Goal: Information Seeking & Learning: Learn about a topic

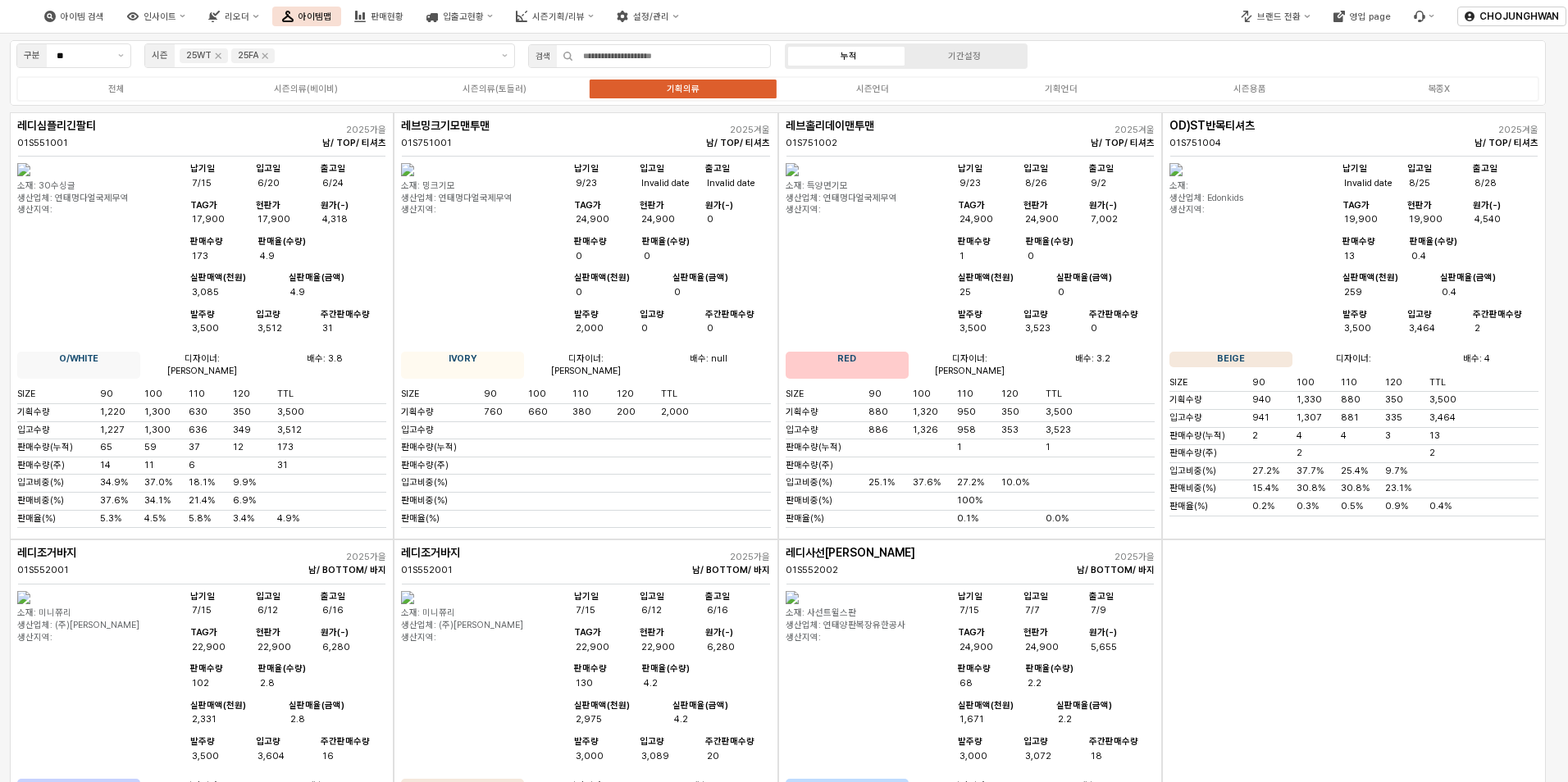
scroll to position [1230, 0]
click at [221, 56] on icon "Remove 25WT" at bounding box center [218, 55] width 13 height 13
click at [315, 90] on div "시즌의류(베이비)" at bounding box center [305, 89] width 64 height 11
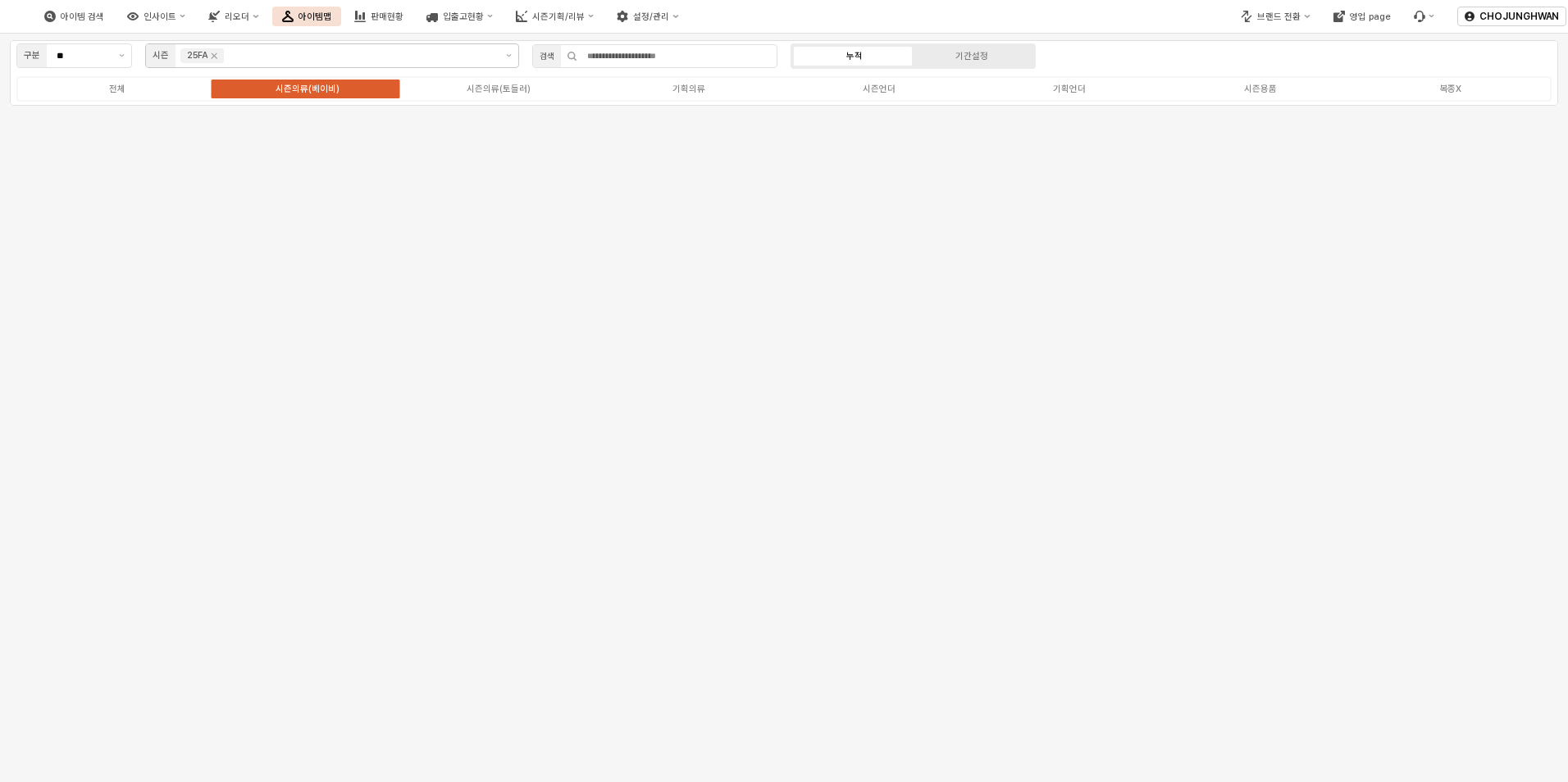
click at [514, 224] on div "구분 ** 시즌 25FA 검색 누적 기간설정 전체 시즌의류(베이비) 시즌의류(토들러) 기획의류 시즌언더 기획언더 시즌용품 복종X" at bounding box center [784, 408] width 1568 height 748
click at [493, 88] on div "시즌의류(토들러)" at bounding box center [498, 89] width 64 height 11
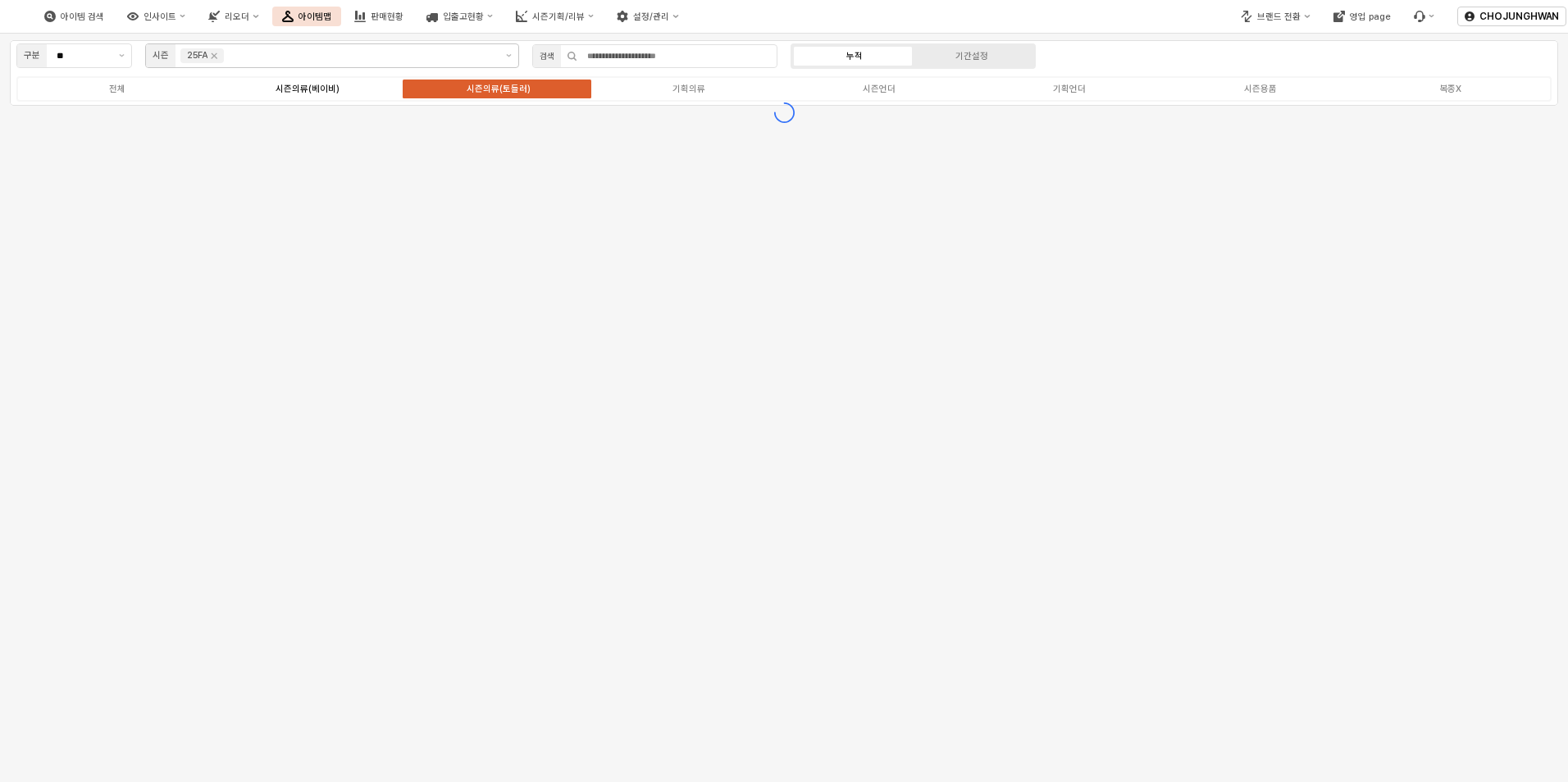
click at [306, 87] on div "시즌의류(베이비)" at bounding box center [307, 89] width 64 height 11
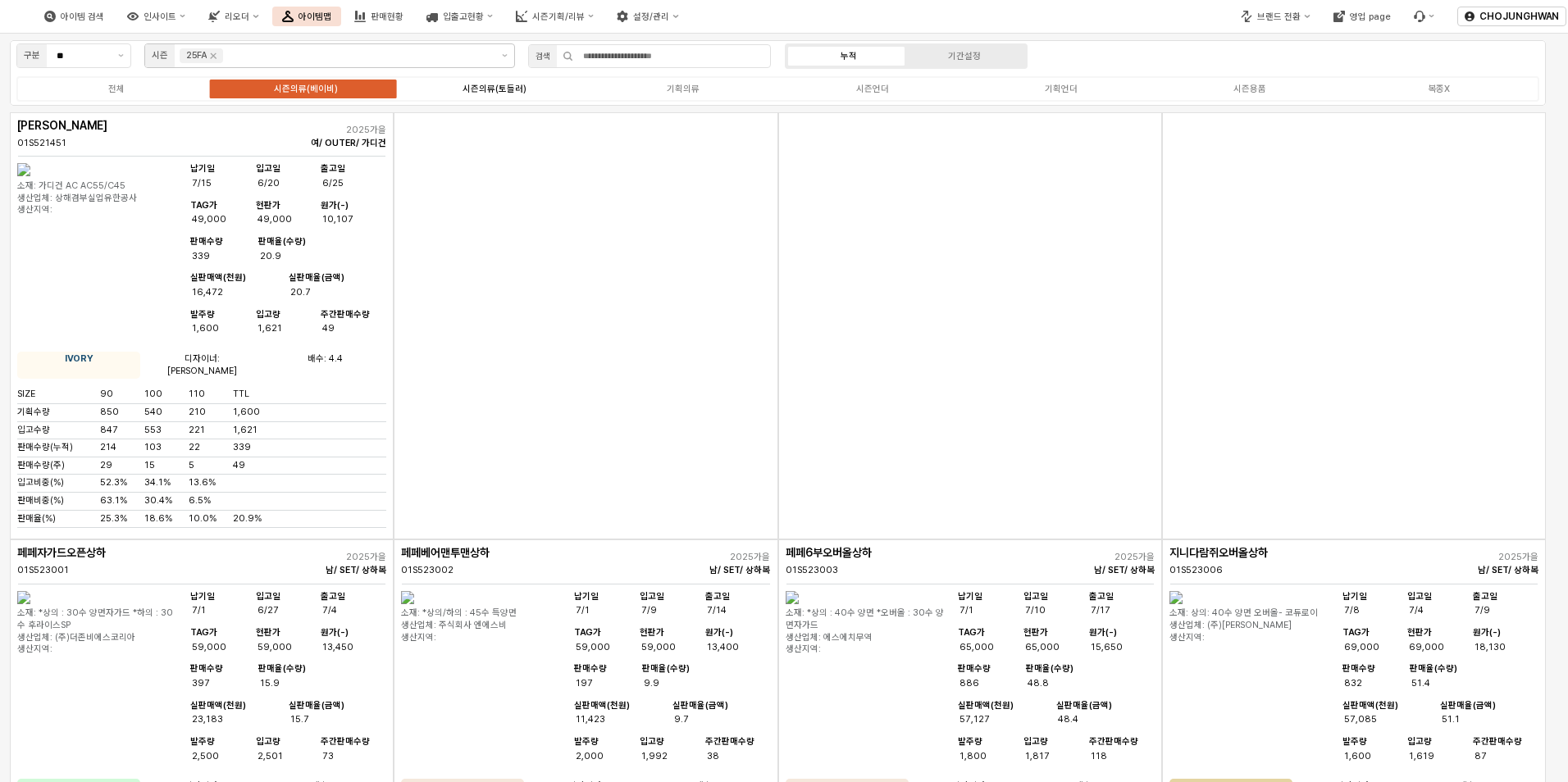
click at [505, 84] on div "시즌의류(토들러)" at bounding box center [494, 89] width 64 height 11
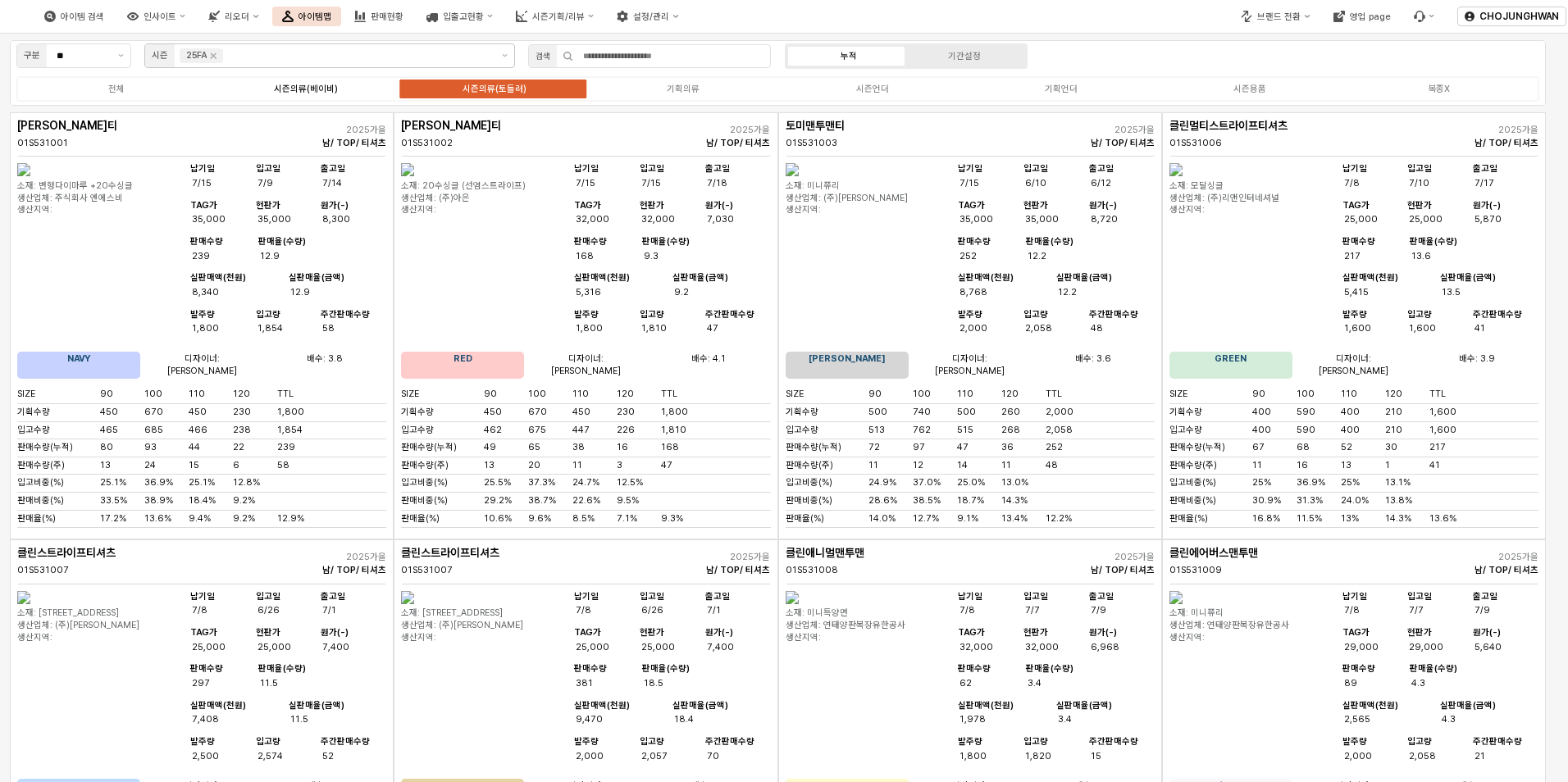
click at [325, 90] on div "시즌의류(베이비)" at bounding box center [305, 89] width 64 height 11
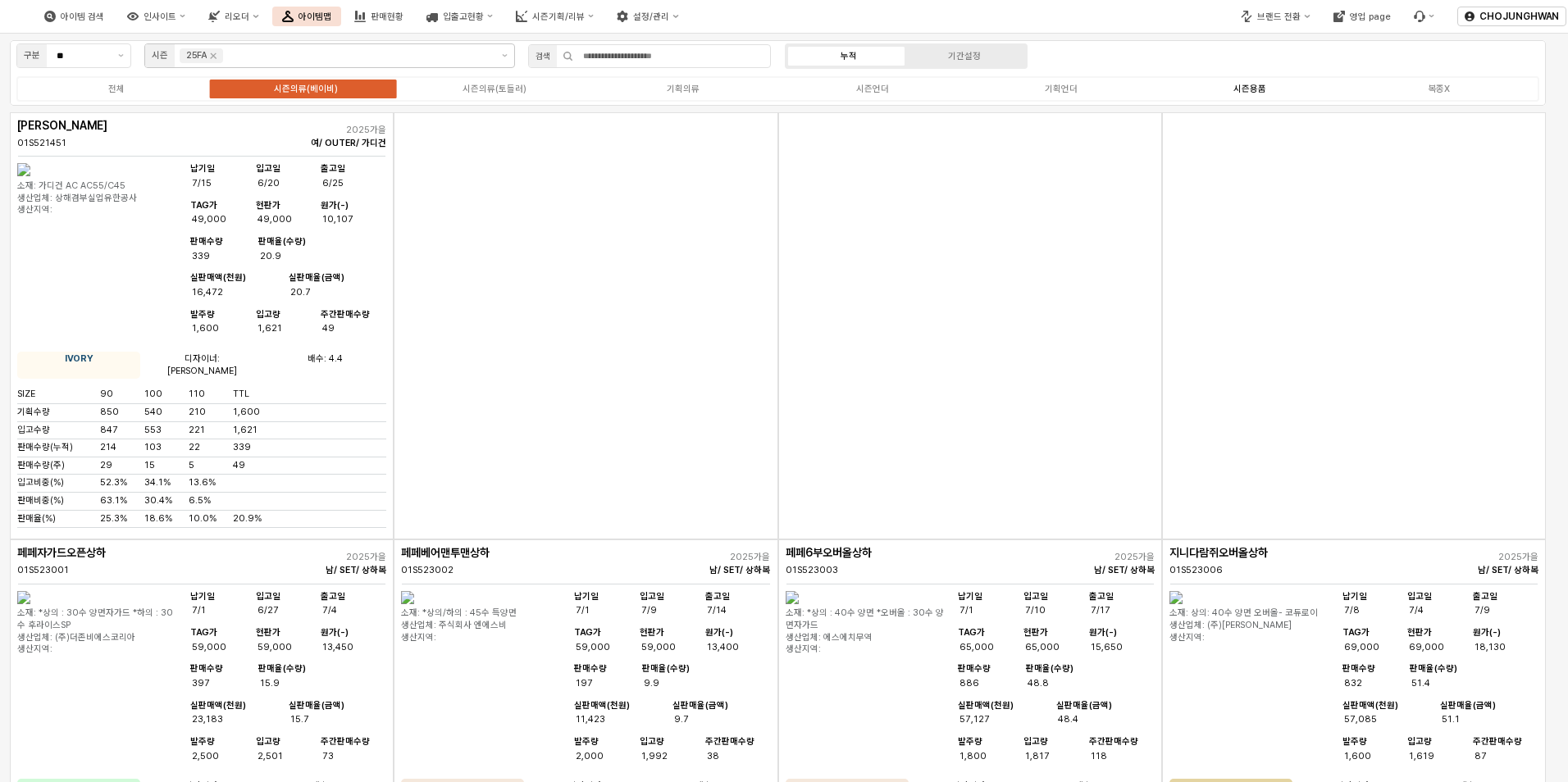
click at [1259, 87] on div "시즌용품" at bounding box center [1249, 89] width 33 height 11
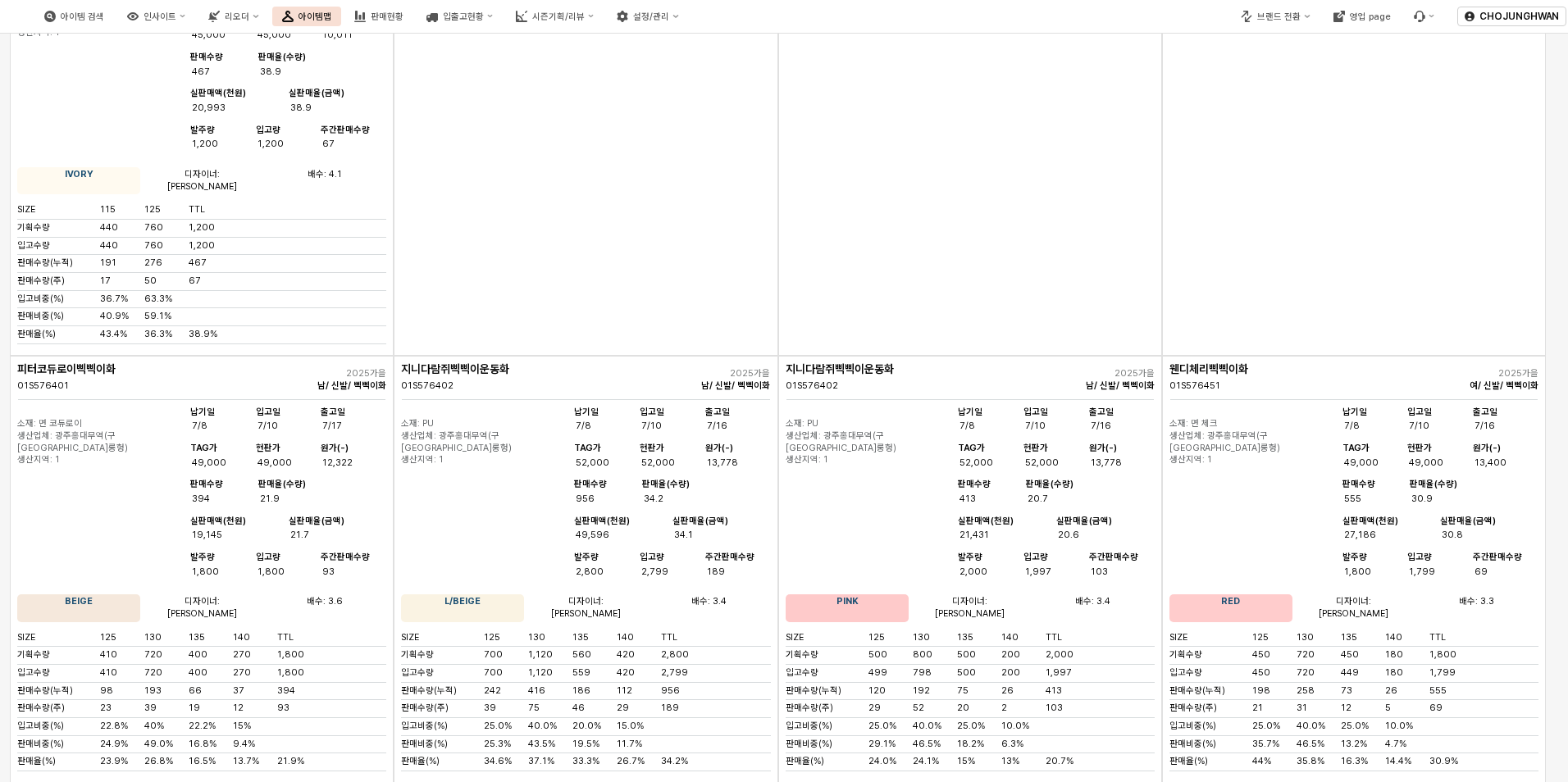
scroll to position [3443, 0]
